Goal: Transaction & Acquisition: Subscribe to service/newsletter

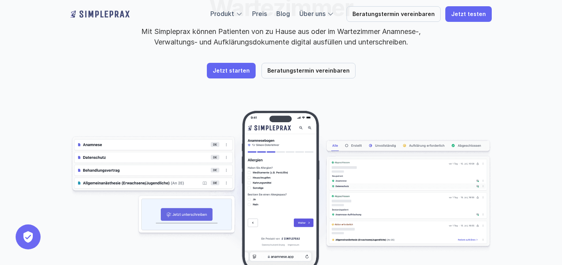
scroll to position [131, 0]
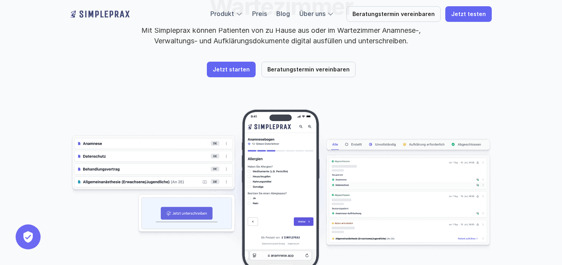
click at [267, 10] on p "Preis" at bounding box center [259, 14] width 15 height 10
click at [267, 16] on link "Preis" at bounding box center [259, 14] width 15 height 8
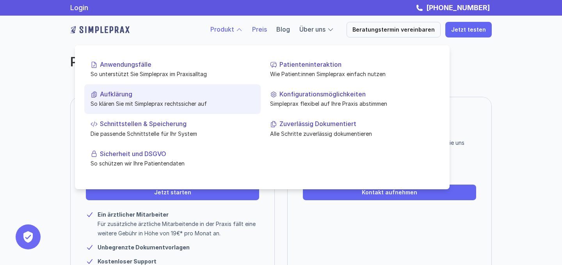
click at [113, 98] on p "Aufklärung" at bounding box center [177, 94] width 155 height 7
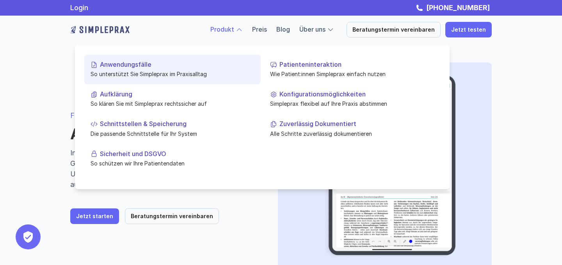
click at [126, 66] on p "Anwendungsfälle" at bounding box center [177, 64] width 155 height 7
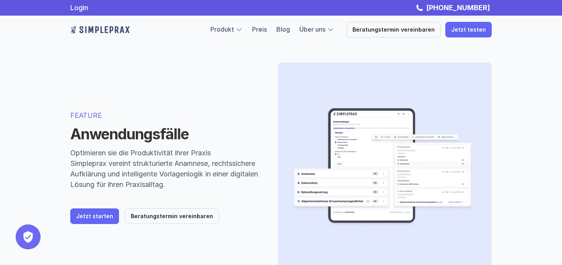
click at [337, 105] on img at bounding box center [381, 167] width 183 height 184
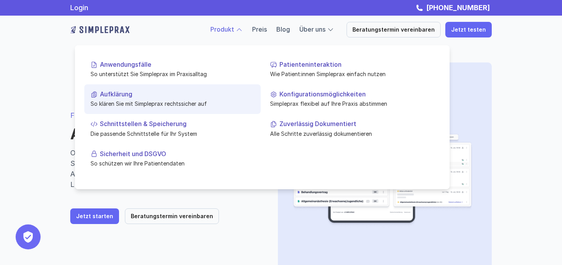
click at [124, 93] on p "Aufklärung" at bounding box center [177, 94] width 155 height 7
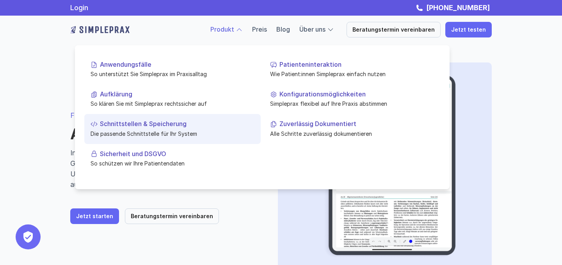
click at [150, 133] on p "Die passende Schnittstelle für Ihr System" at bounding box center [173, 133] width 164 height 8
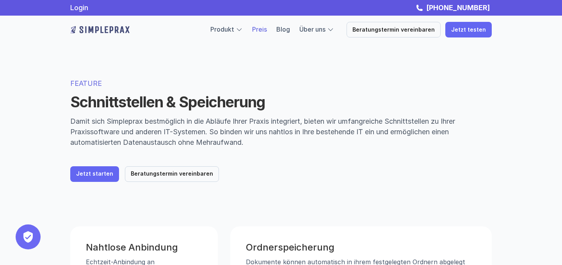
click at [267, 28] on link "Preis" at bounding box center [259, 29] width 15 height 8
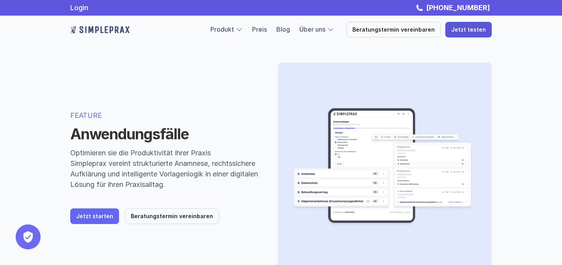
click at [469, 29] on p "Jetzt testen" at bounding box center [468, 30] width 35 height 7
